Goal: Find specific page/section: Find specific page/section

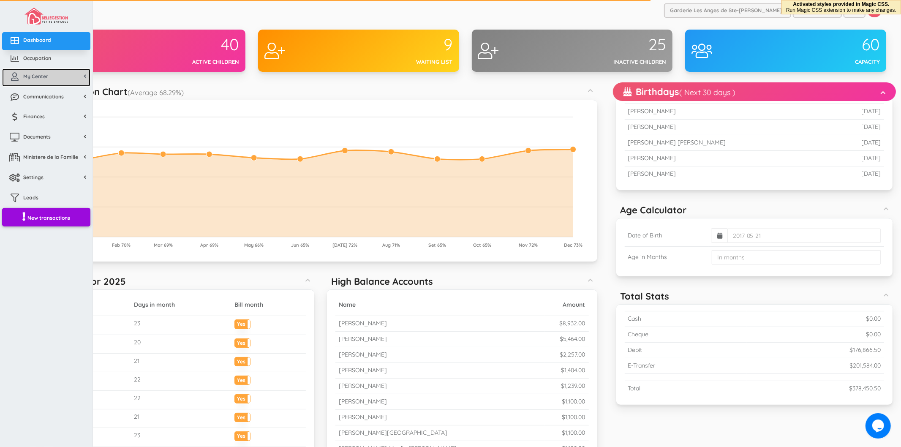
click at [57, 81] on link "My Center" at bounding box center [46, 77] width 88 height 18
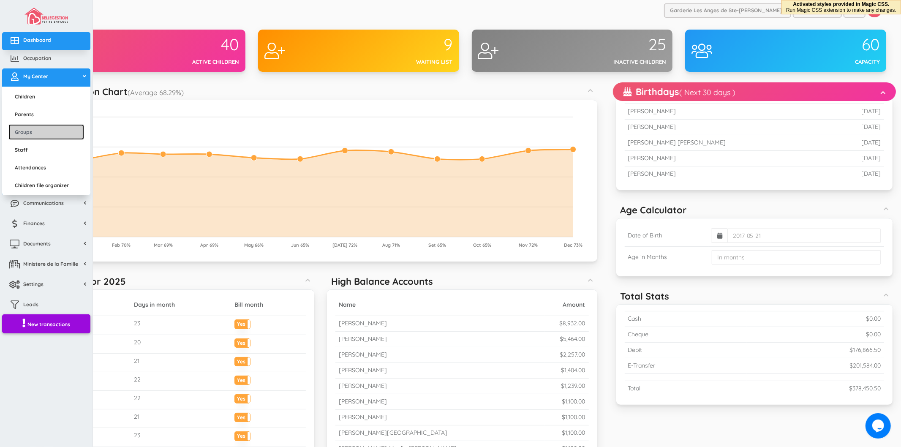
click at [34, 135] on link "Groups" at bounding box center [46, 132] width 76 height 16
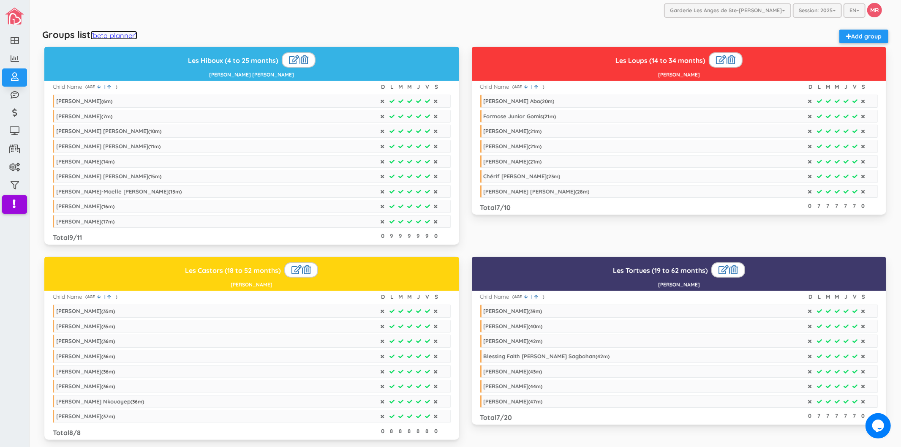
click at [117, 35] on link "(beta planner)" at bounding box center [113, 35] width 47 height 9
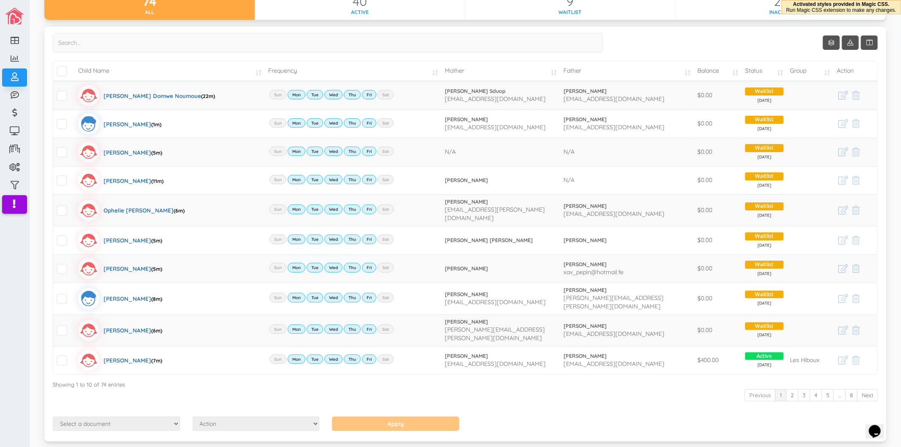
scroll to position [77, 0]
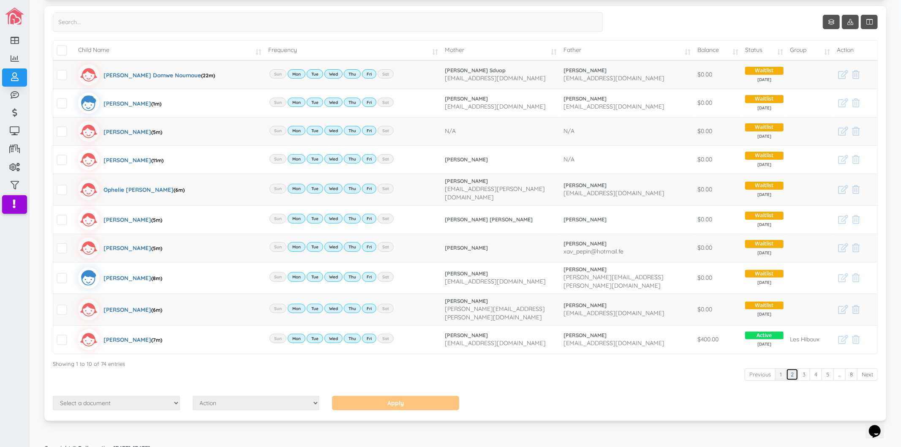
click at [787, 368] on link "2" at bounding box center [792, 374] width 12 height 12
click at [598, 384] on div "Show 10 rows Child Name Frequency Mother Father Balance Status Group Action" at bounding box center [465, 203] width 825 height 383
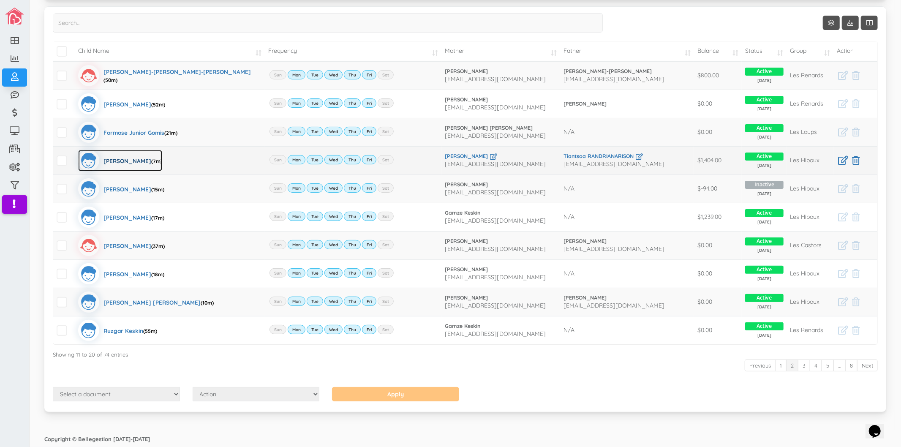
click at [146, 157] on div "Frédéric Maherizo Randrianarison (7m)" at bounding box center [132, 160] width 59 height 21
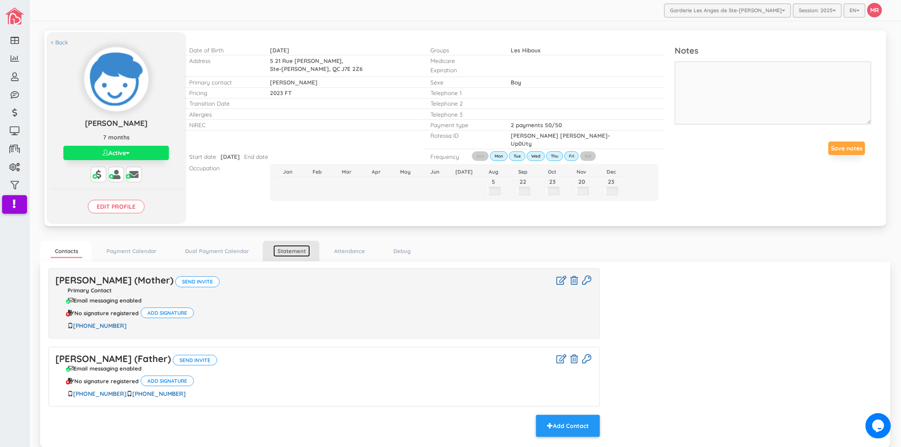
click at [296, 249] on link "Statement" at bounding box center [291, 251] width 37 height 12
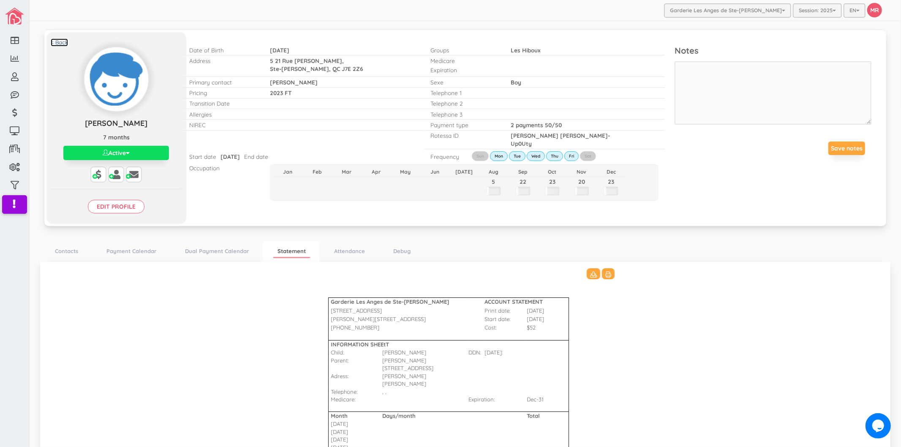
click at [62, 43] on link "< Back" at bounding box center [59, 42] width 17 height 8
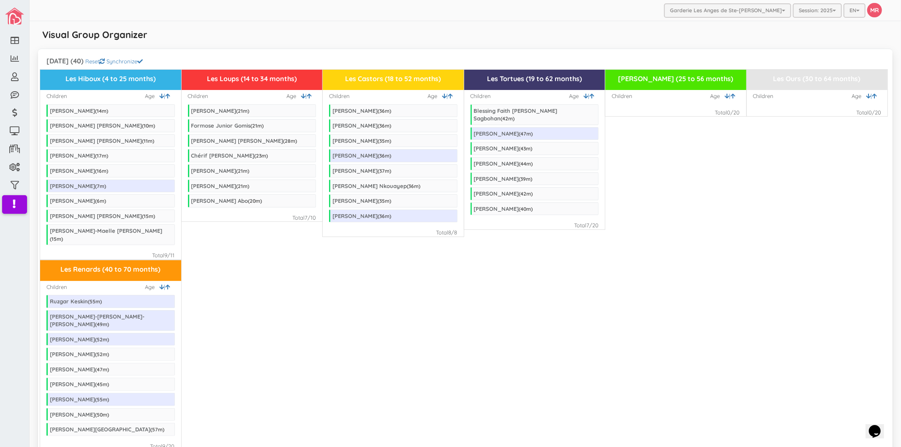
click at [313, 383] on div "Les Renards (40 to 70 months) Children | Age Ruzgar Keskin ( 55 m) [PERSON_NAME…" at bounding box center [465, 355] width 850 height 190
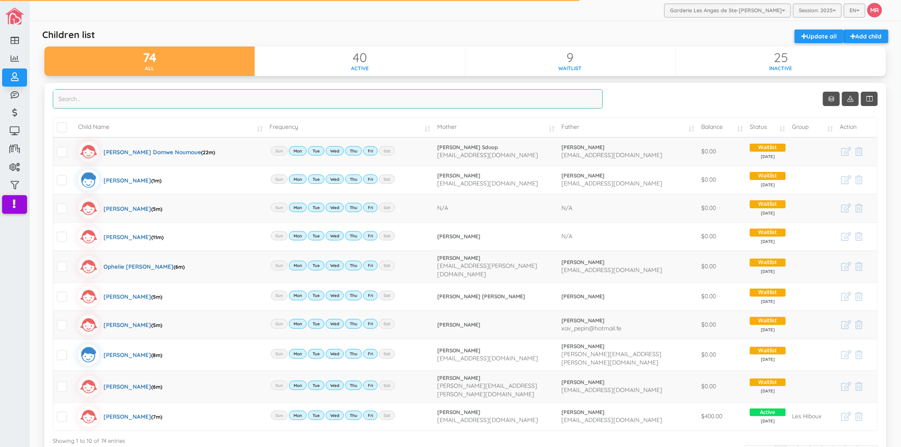
click at [261, 99] on input "search" at bounding box center [328, 98] width 550 height 19
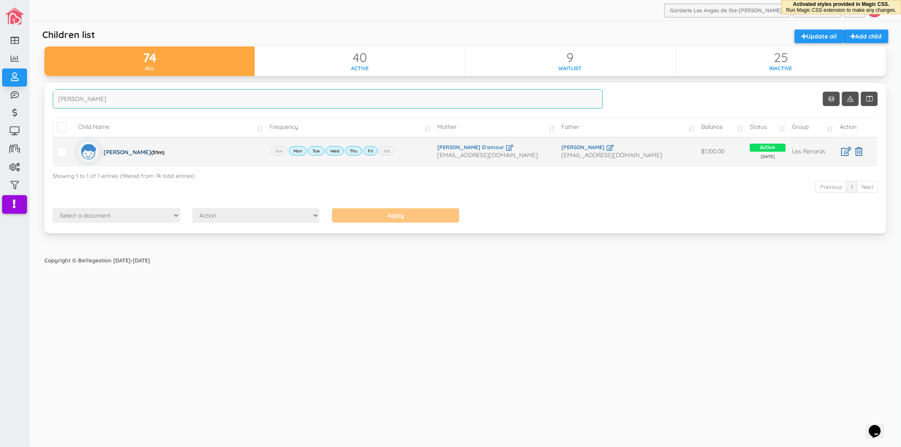
type input "[PERSON_NAME]"
click at [95, 149] on img at bounding box center [88, 151] width 21 height 21
